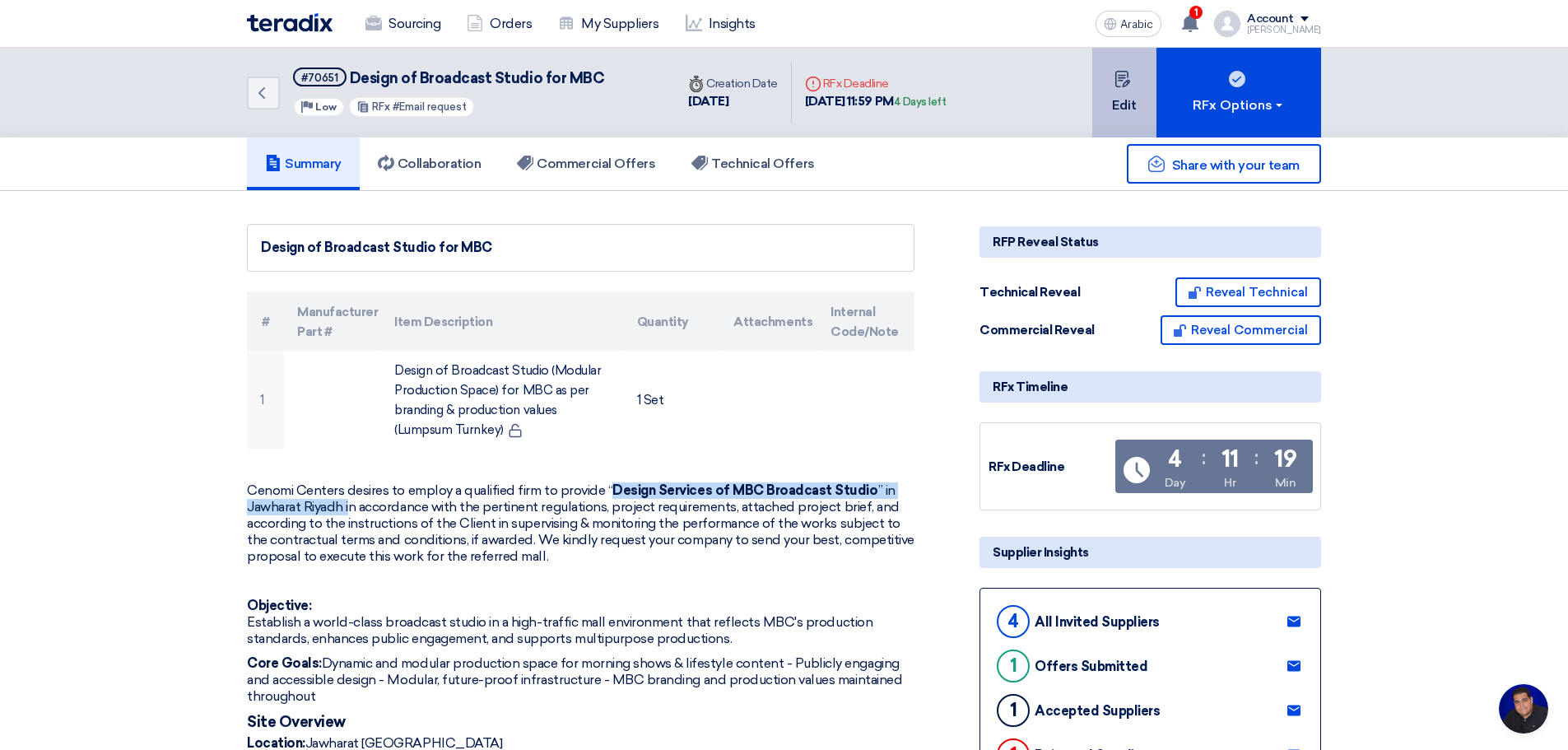
click at [1116, 97] on font "Edit" at bounding box center [1125, 105] width 25 height 16
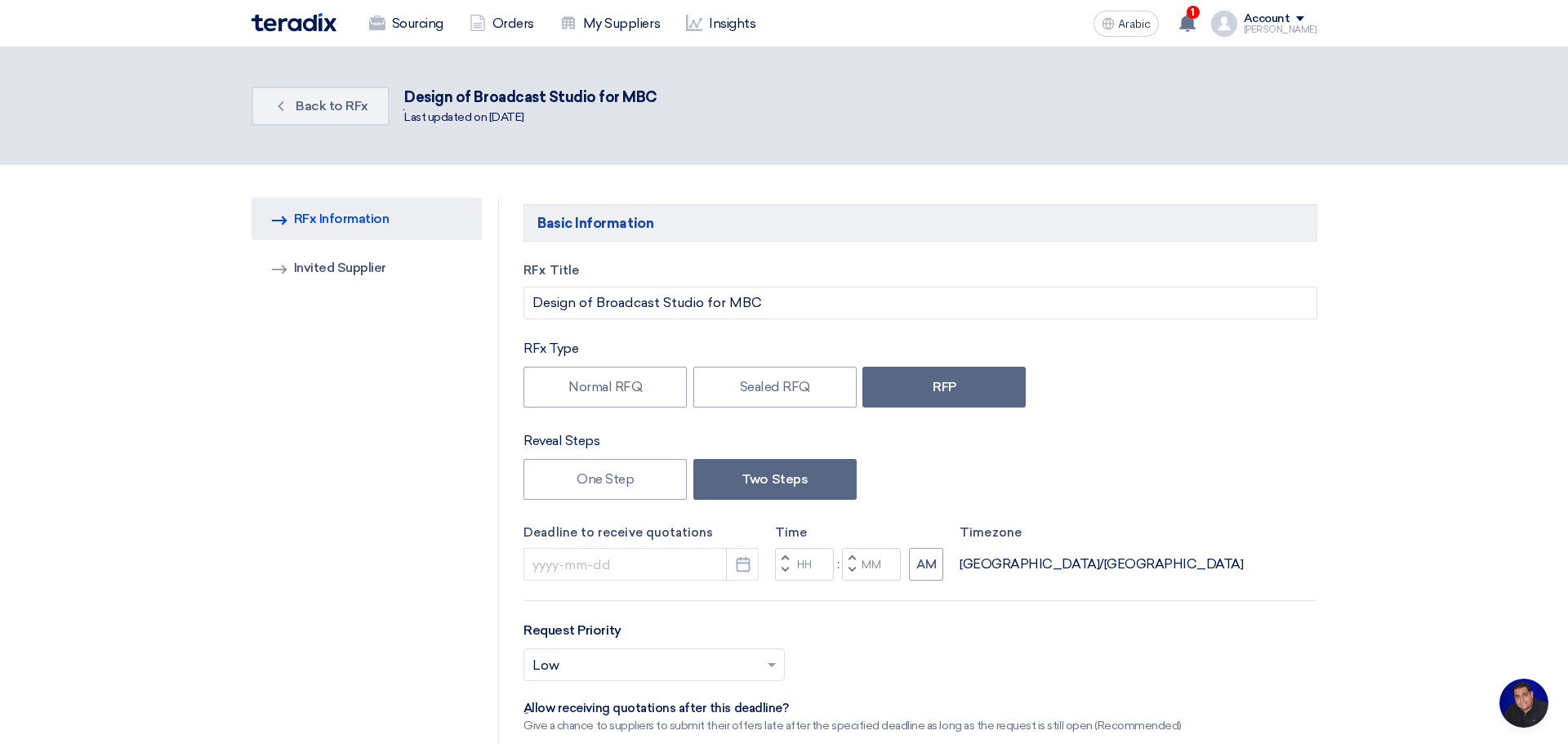
type input "[DATE]"
type input "11"
type input "59"
click at [281, 269] on link "Invited Suppliers Invited Supplier" at bounding box center [360, 268] width 231 height 42
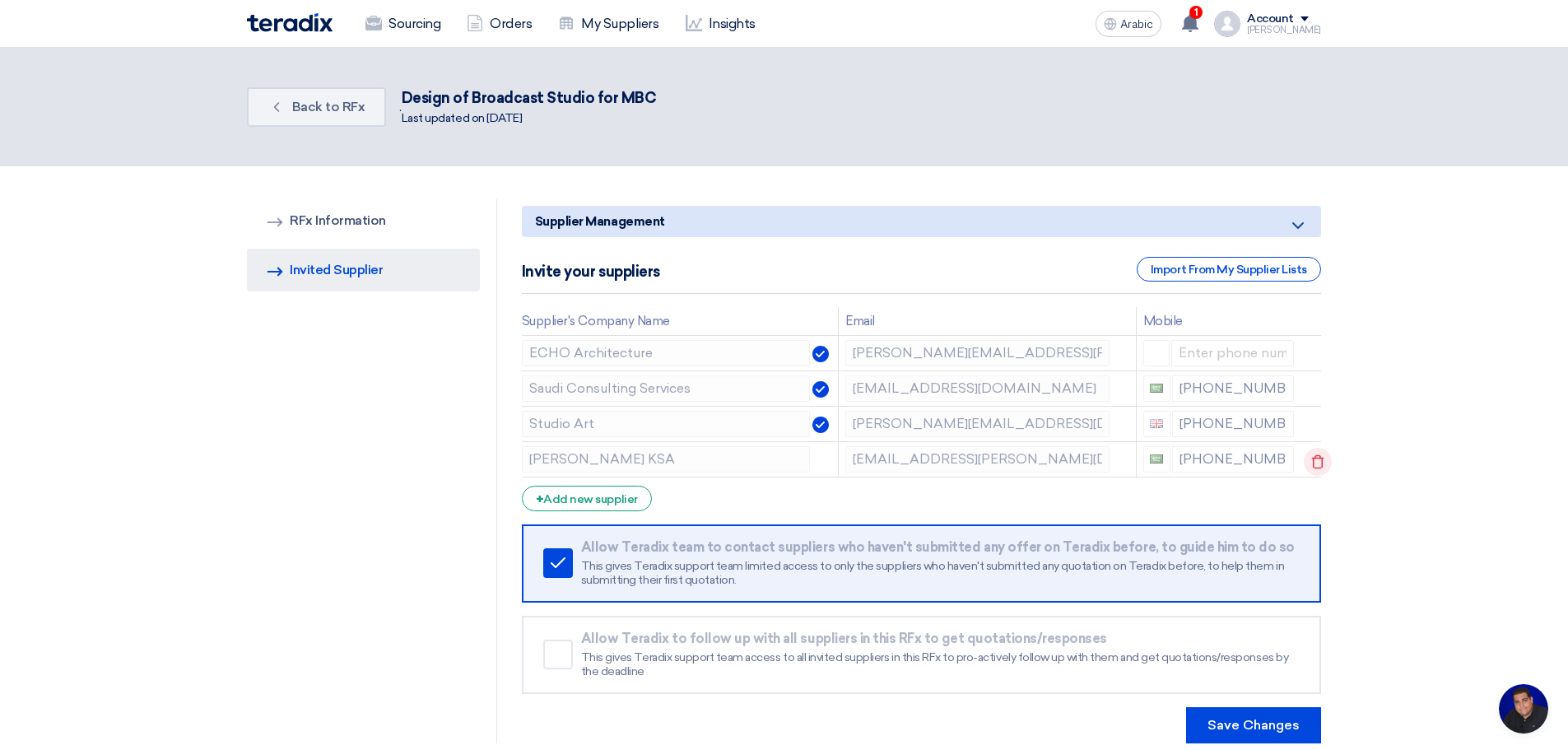
click at [1315, 458] on use at bounding box center [1318, 463] width 12 height 14
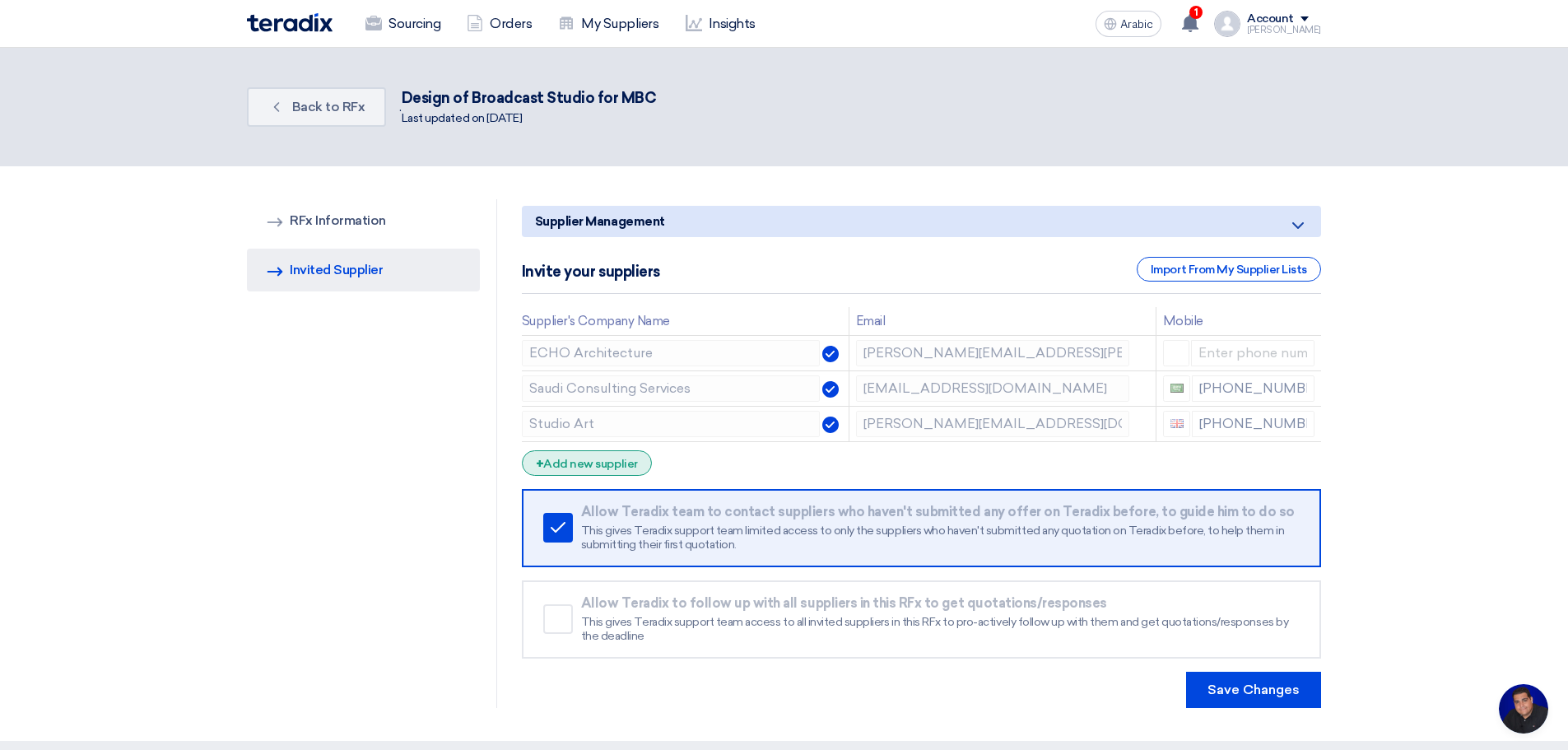
click at [584, 465] on font "Add new supplier" at bounding box center [590, 463] width 94 height 14
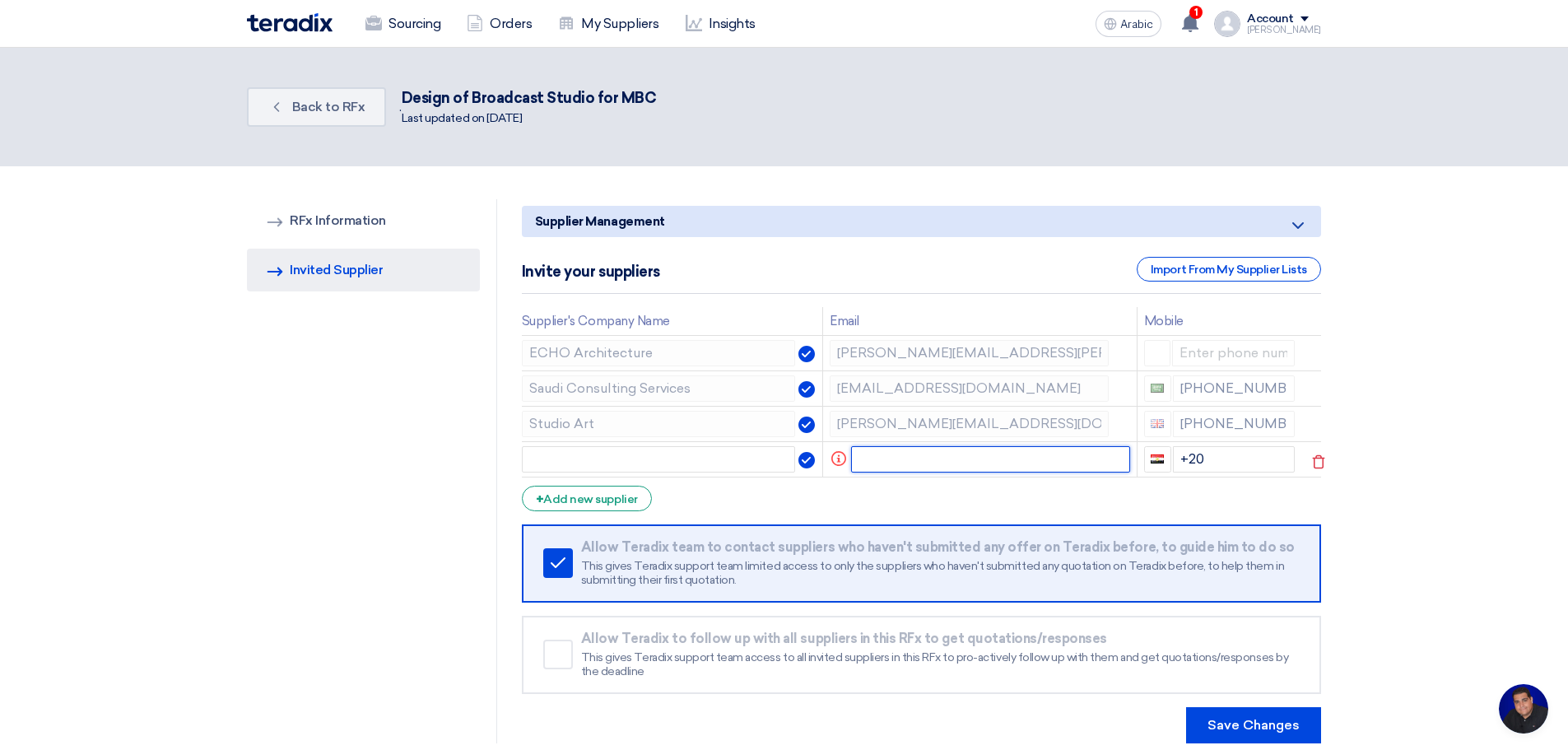
click at [918, 463] on input "text" at bounding box center [990, 459] width 279 height 27
paste input "[EMAIL_ADDRESS][PERSON_NAME][DOMAIN_NAME]"
type input "[EMAIL_ADDRESS][PERSON_NAME][DOMAIN_NAME]"
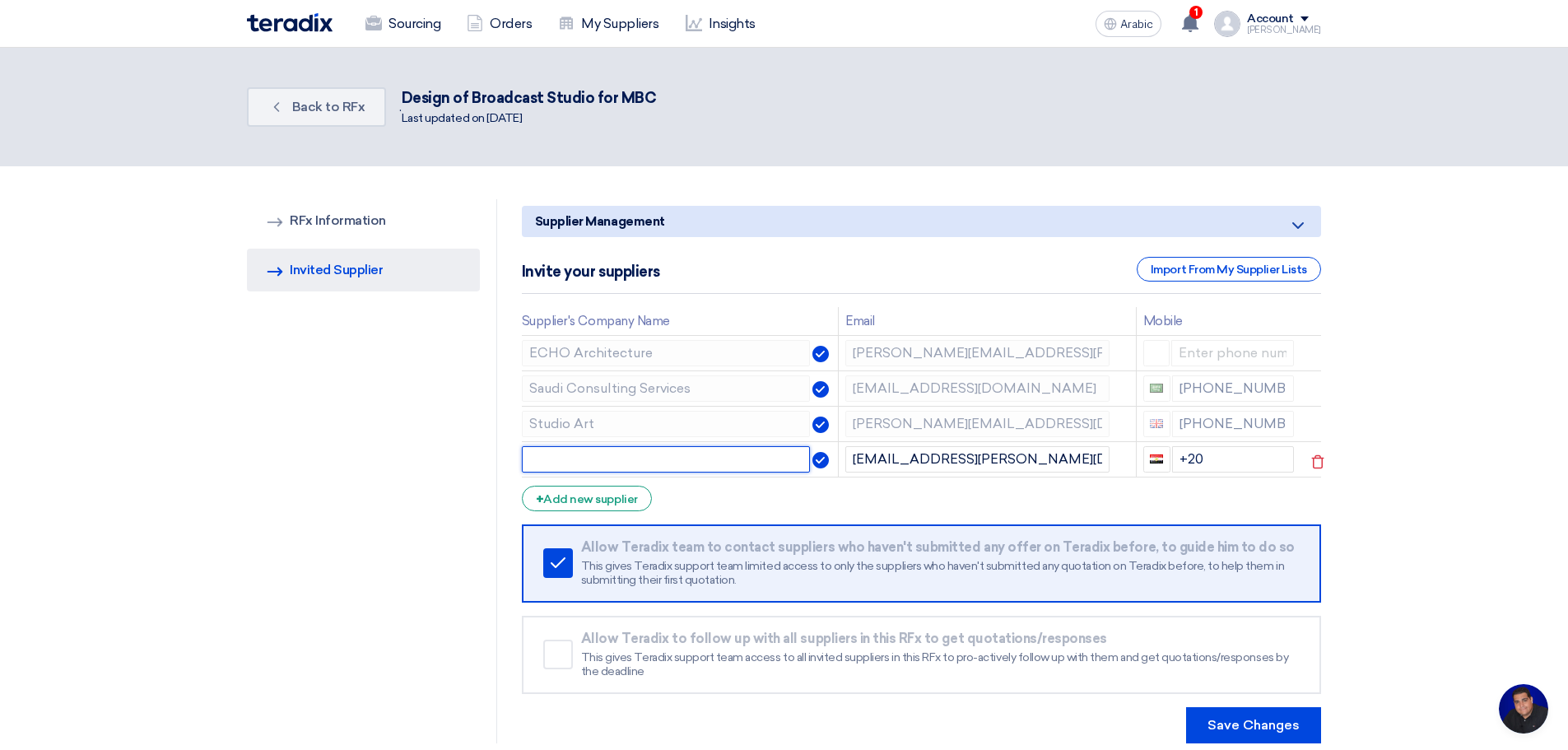
click at [664, 466] on input "text" at bounding box center [666, 459] width 288 height 27
drag, startPoint x: 1224, startPoint y: 460, endPoint x: 1172, endPoint y: 459, distance: 52.0
click at [1172, 459] on input "+20" at bounding box center [1234, 459] width 123 height 27
click at [706, 460] on input "text" at bounding box center [666, 459] width 288 height 27
type input "[PERSON_NAME] KSA"
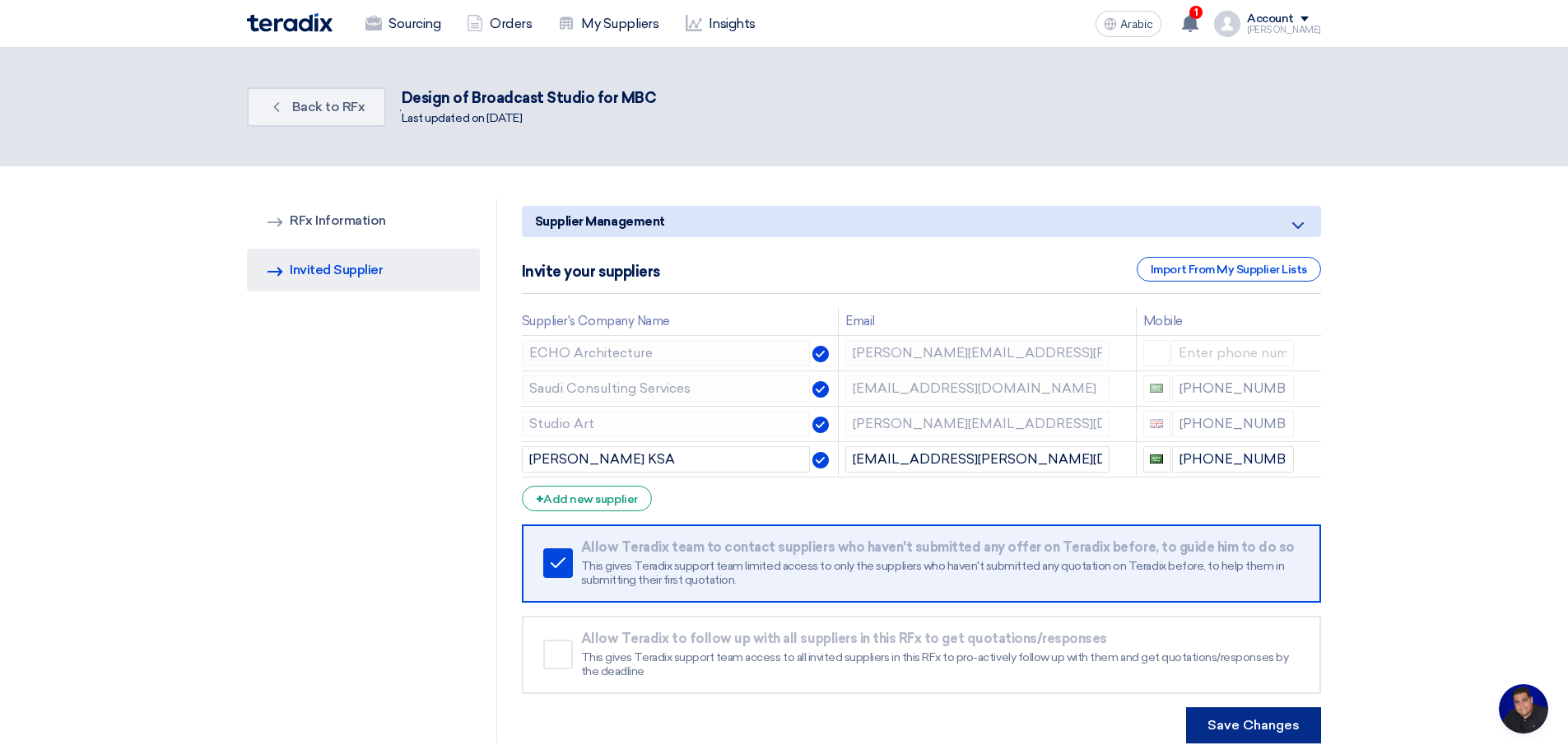
click at [1254, 721] on font "Save Changes" at bounding box center [1254, 724] width 92 height 16
